Goal: Task Accomplishment & Management: Manage account settings

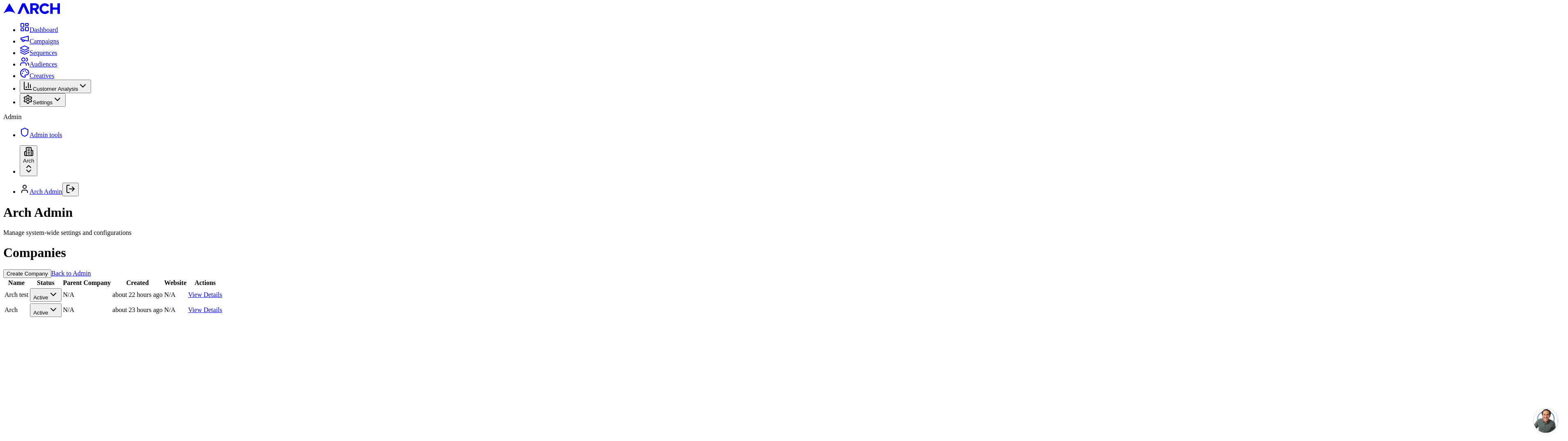
click at [222, 306] on link "View Details" at bounding box center [205, 309] width 34 height 7
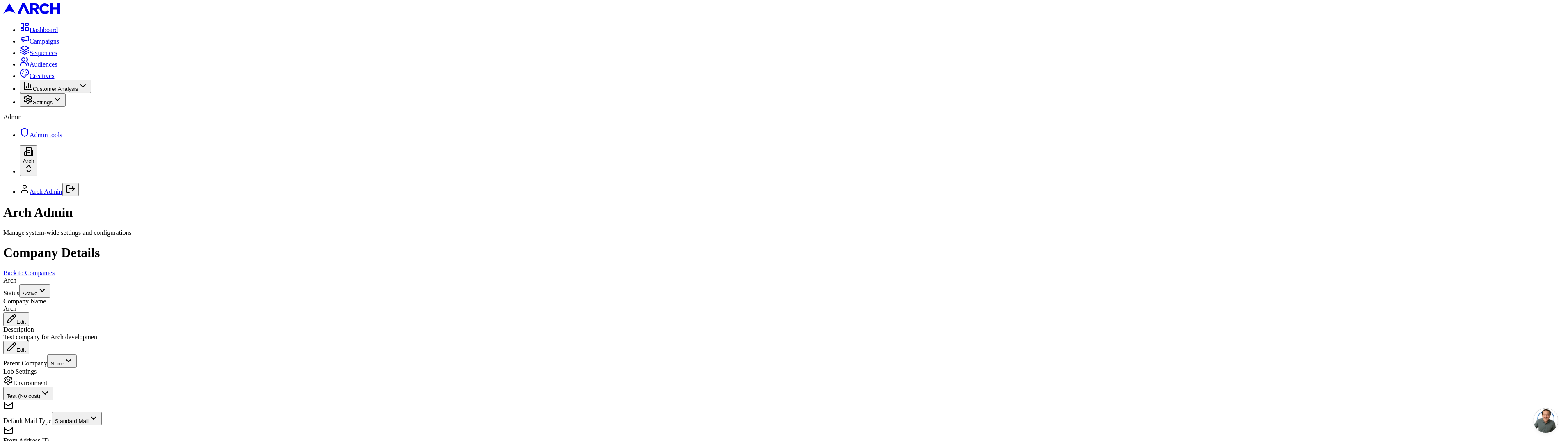
copy div "Email Settings"
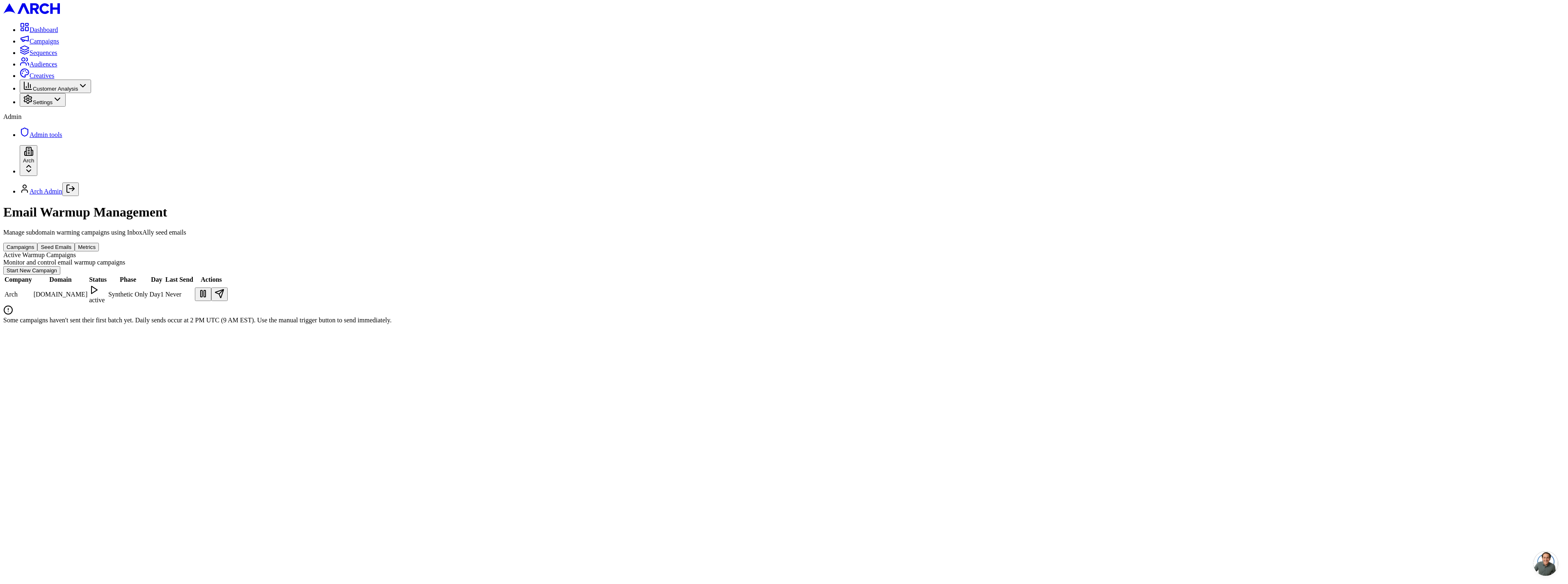
click at [99, 285] on icon at bounding box center [94, 290] width 10 height 10
click at [32, 285] on td "Arch" at bounding box center [18, 294] width 29 height 19
click at [1024, 243] on div "Campaigns Seed Emails Metrics" at bounding box center [783, 247] width 1561 height 9
click at [32, 285] on td "Arch" at bounding box center [18, 294] width 29 height 19
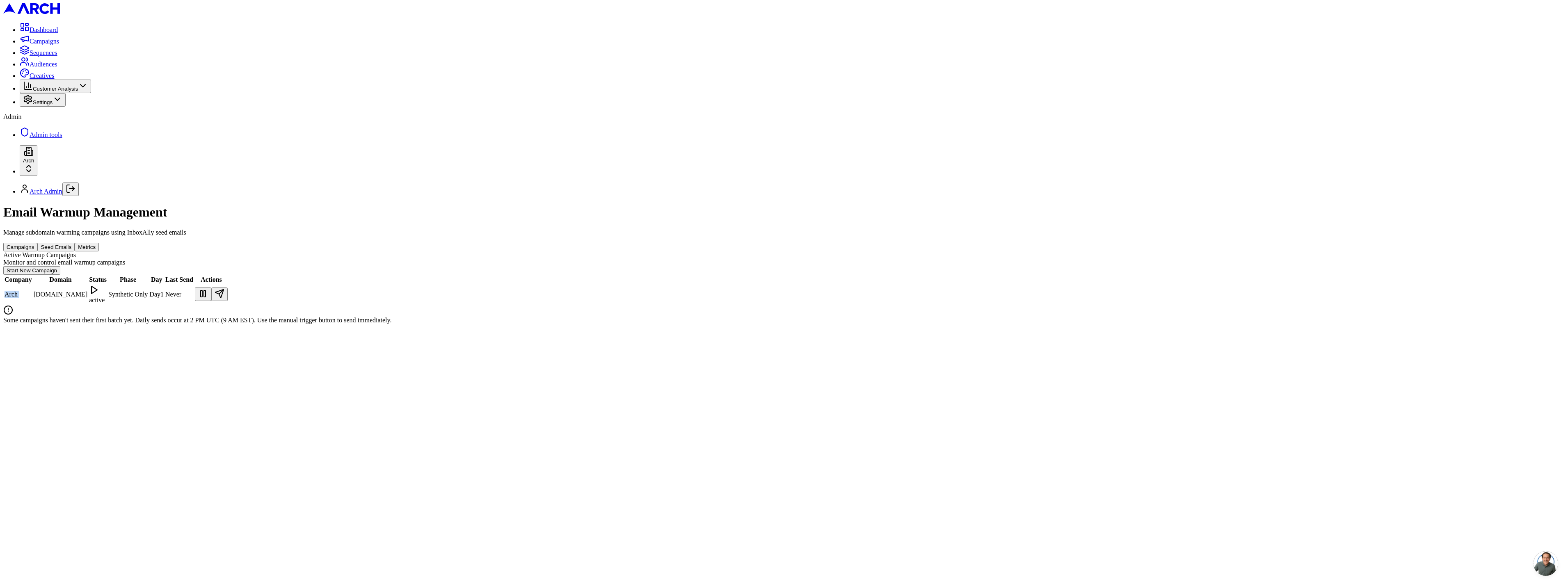
click at [32, 285] on td "Arch" at bounding box center [18, 294] width 29 height 19
click at [570, 259] on div "Monitor and control email warmup campaigns" at bounding box center [783, 262] width 1561 height 7
click at [88, 285] on td "getarch.com" at bounding box center [61, 294] width 55 height 19
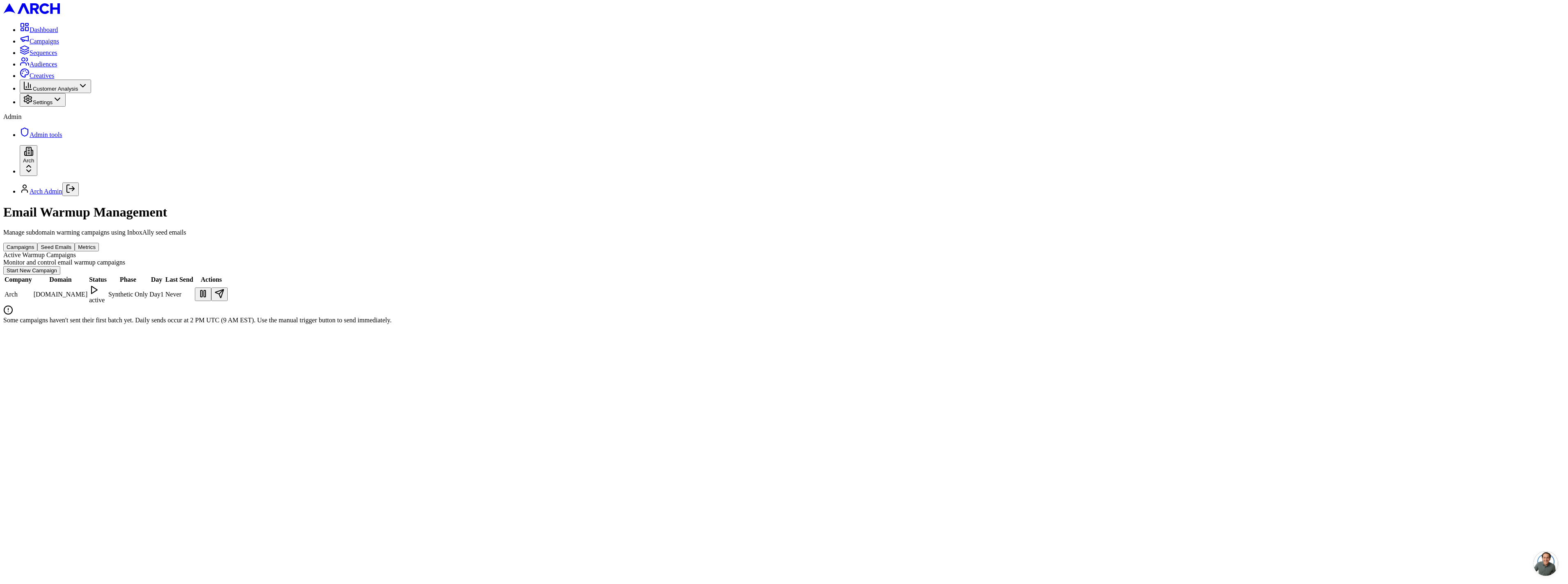
click at [228, 287] on button at bounding box center [219, 294] width 16 height 13
click at [368, 324] on div "Email Warmup Management Manage subdomain warming campaigns using InboxAlly seed…" at bounding box center [783, 263] width 1561 height 119
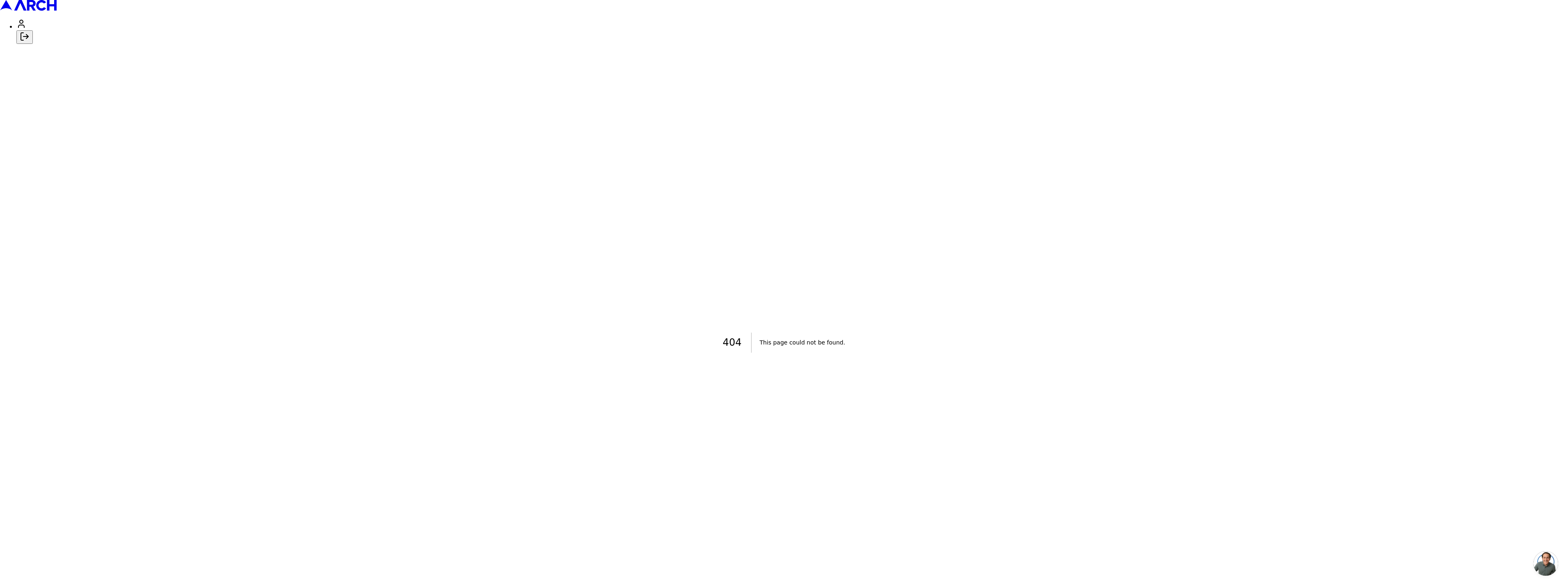
click at [33, 44] on button "Log out" at bounding box center [24, 37] width 16 height 13
